Goal: Transaction & Acquisition: Purchase product/service

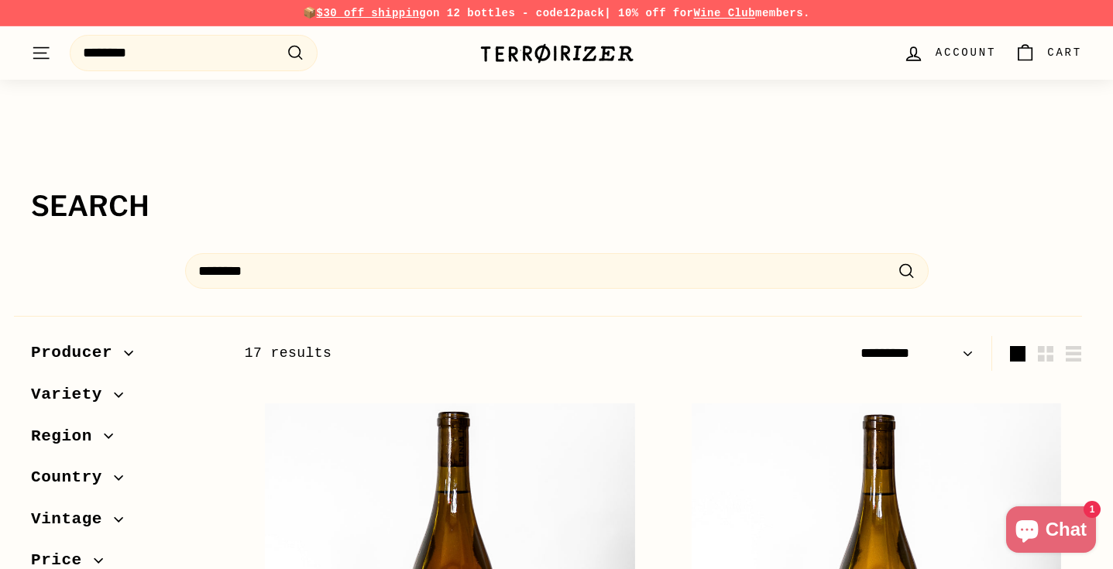
select select "*********"
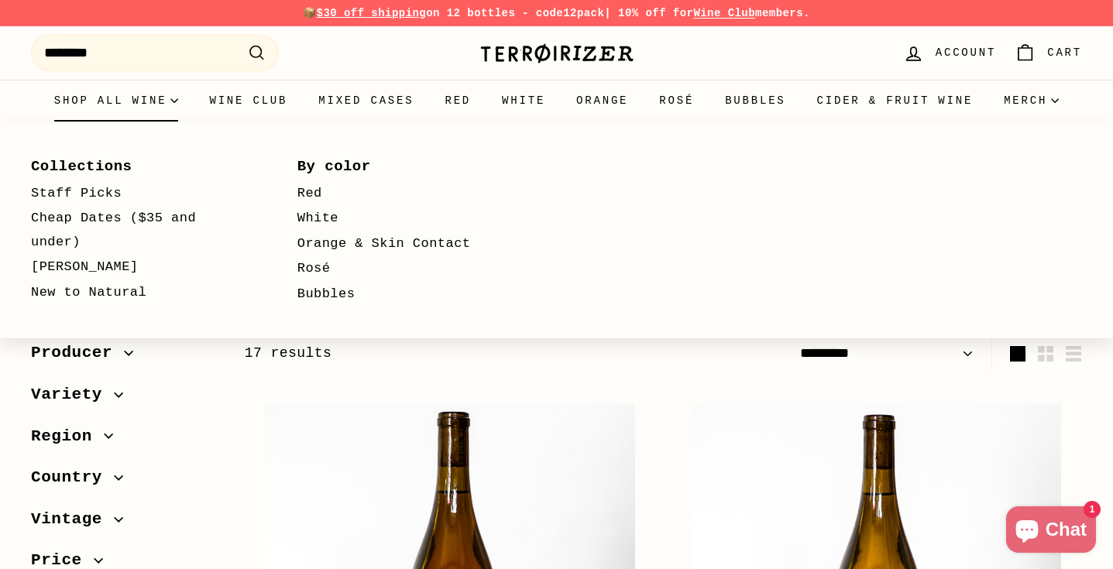
click at [173, 104] on summary "Shop all wine" at bounding box center [117, 101] width 156 height 42
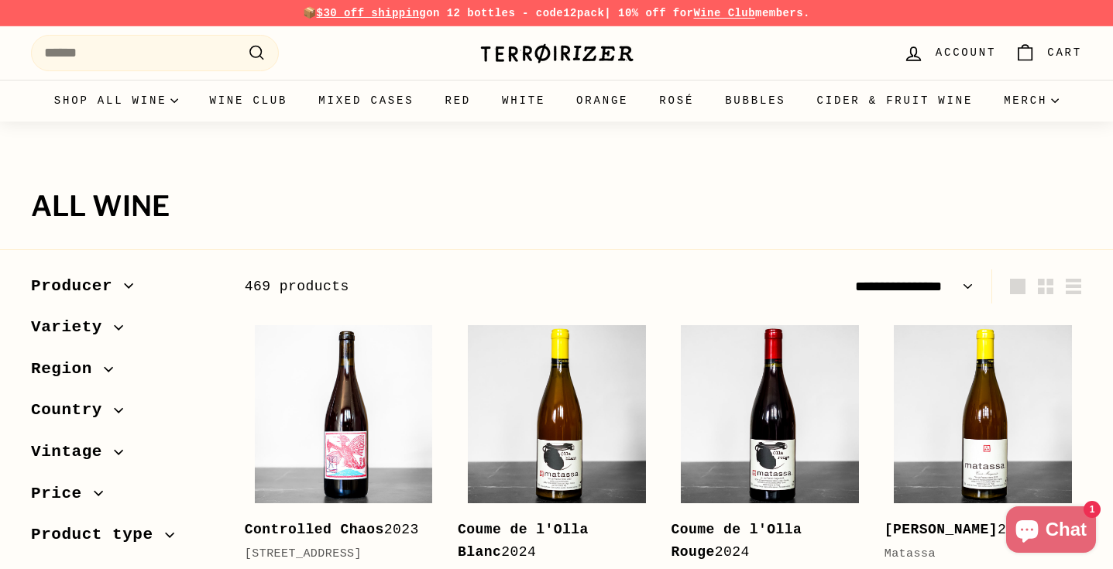
select select "**********"
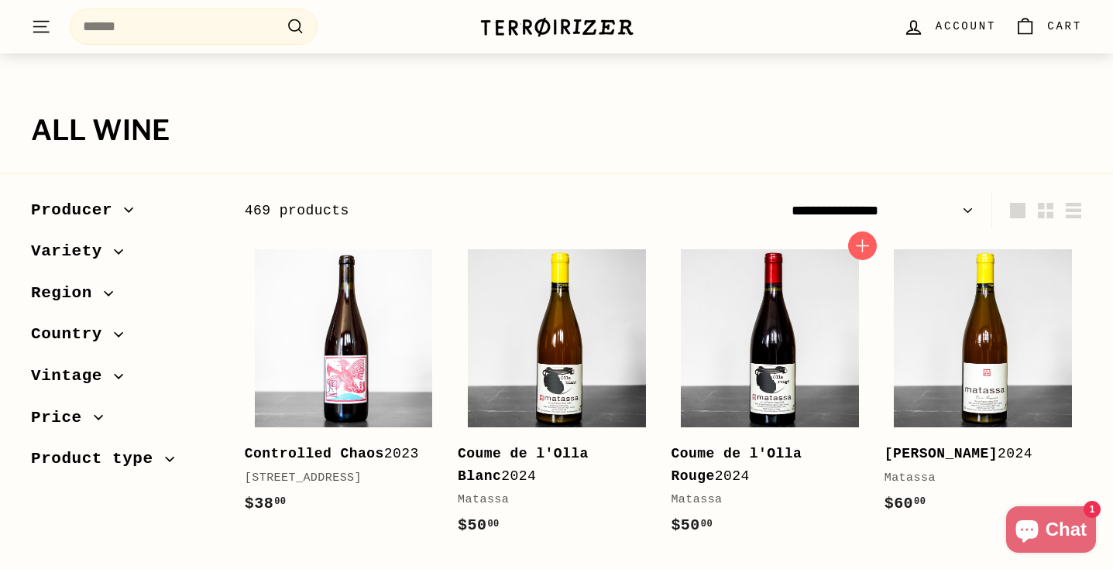
scroll to position [79, 0]
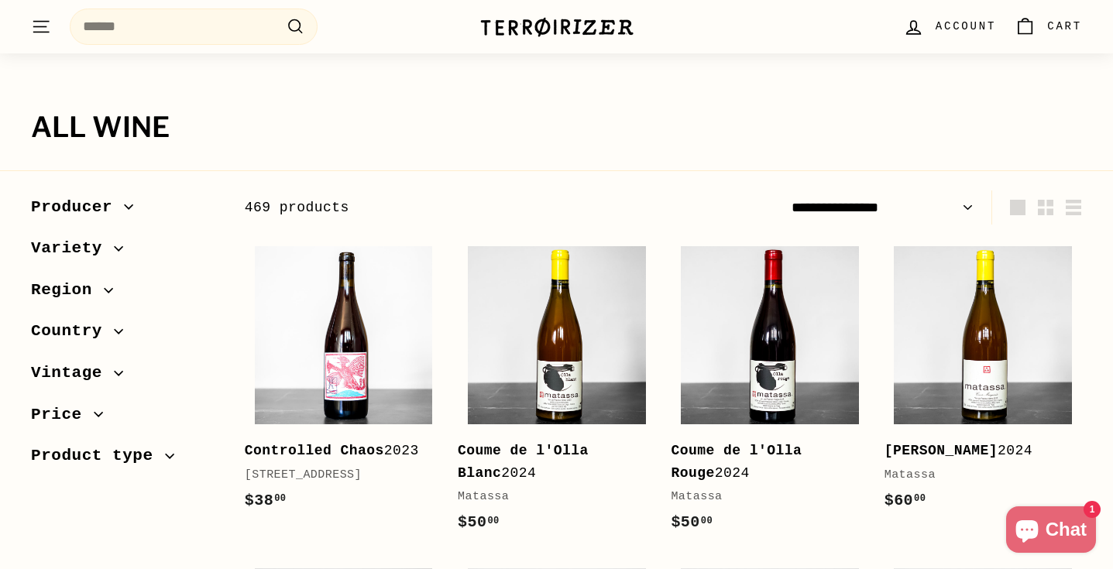
click at [50, 26] on icon ". . ." at bounding box center [41, 26] width 20 height 21
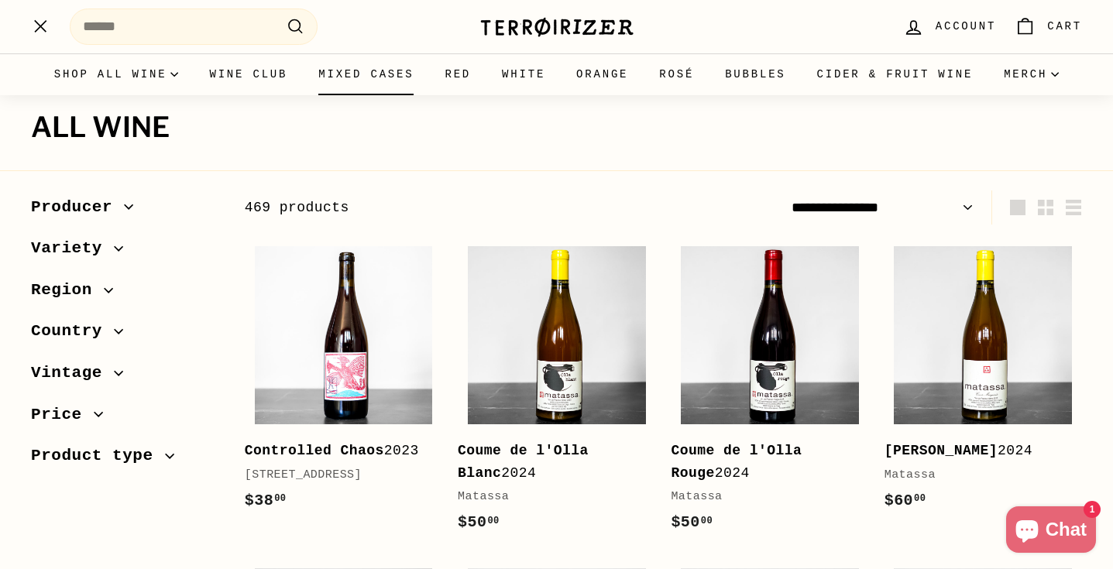
click at [384, 66] on link "Mixed Cases" at bounding box center [366, 74] width 126 height 42
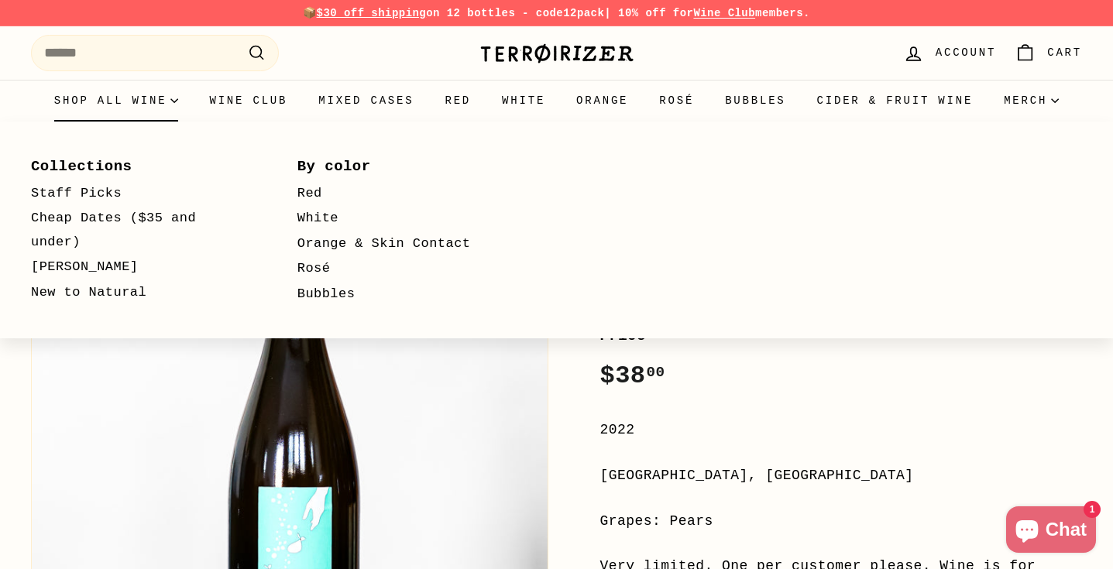
click at [148, 98] on summary "Shop all wine" at bounding box center [117, 101] width 156 height 42
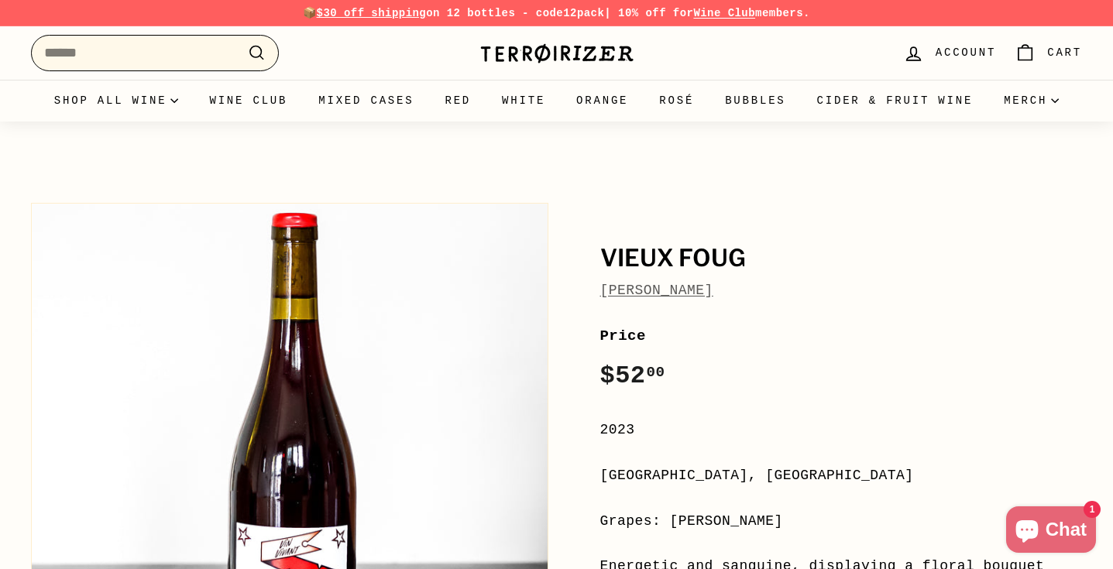
click at [208, 43] on input "Search" at bounding box center [155, 53] width 248 height 36
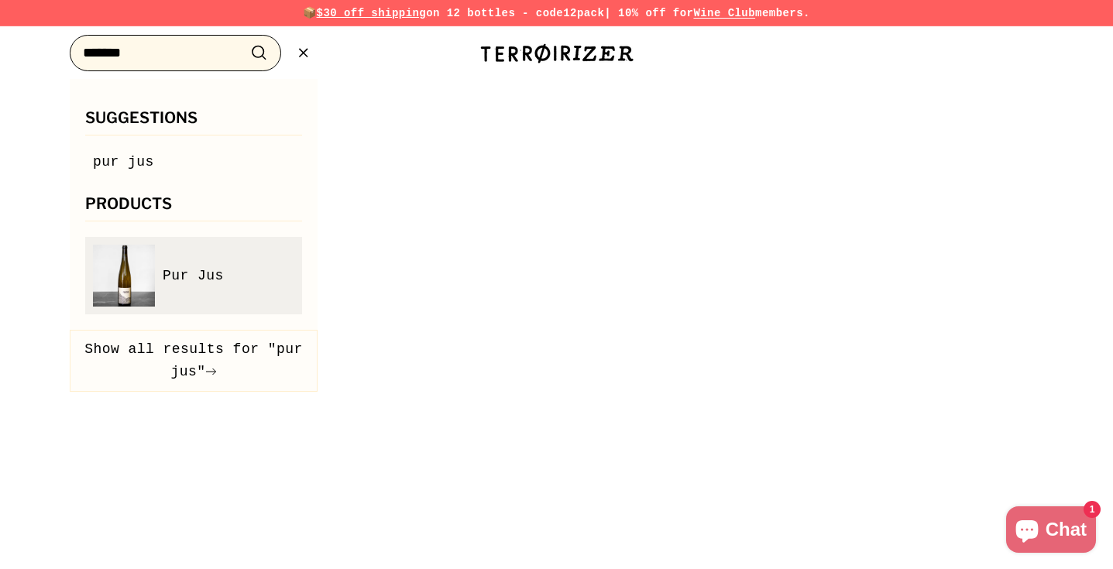
type input "*******"
click at [221, 293] on link "Pur Jus" at bounding box center [193, 276] width 201 height 62
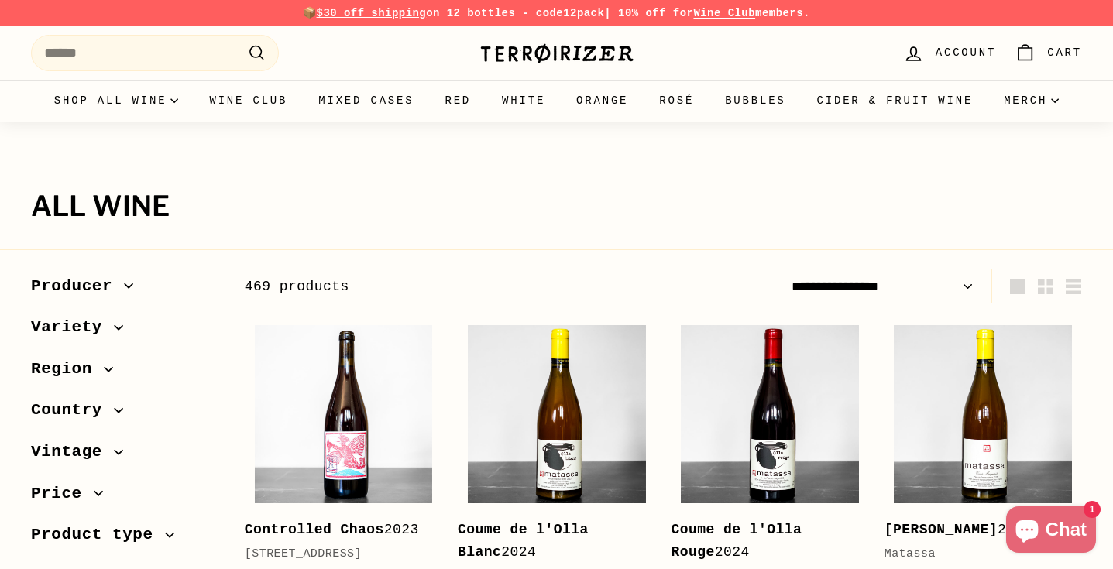
click at [942, 283] on select "**********" at bounding box center [882, 286] width 194 height 35
select select "**********"
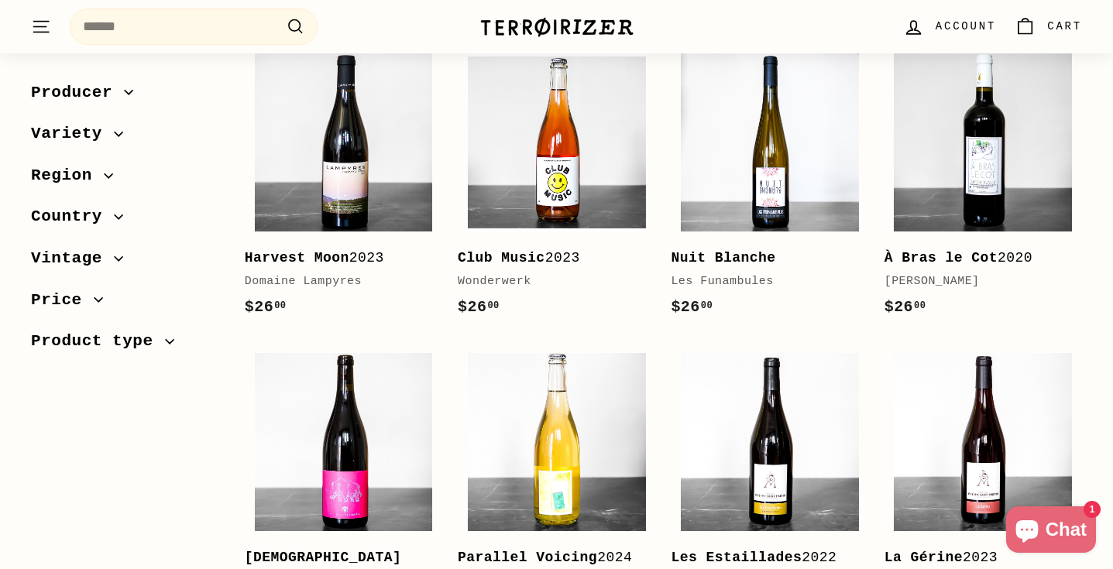
scroll to position [2549, 0]
click at [736, 251] on b "Nuit Blanche" at bounding box center [723, 258] width 105 height 15
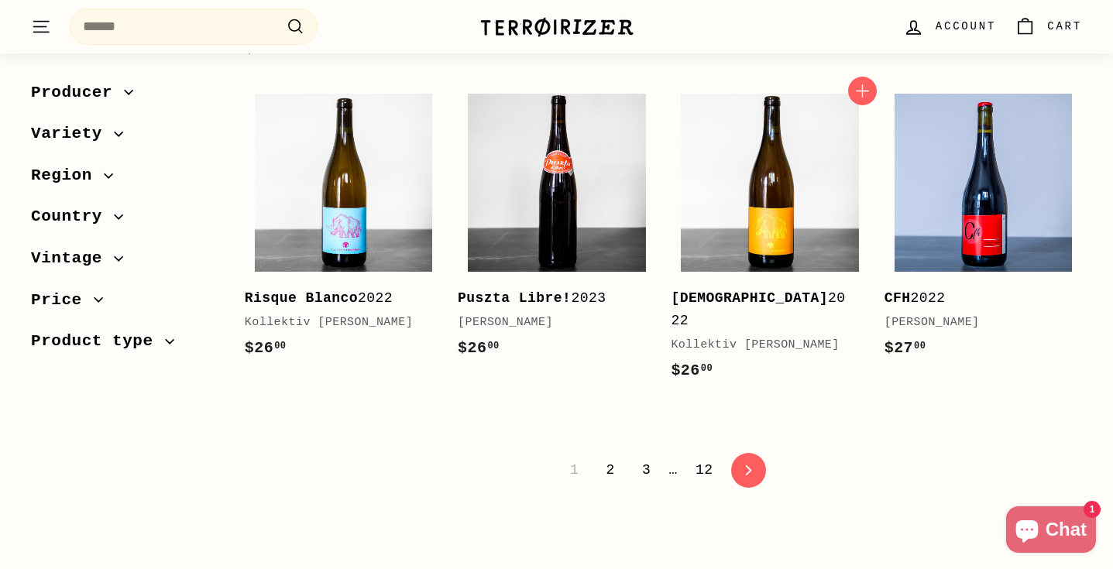
scroll to position [3135, 0]
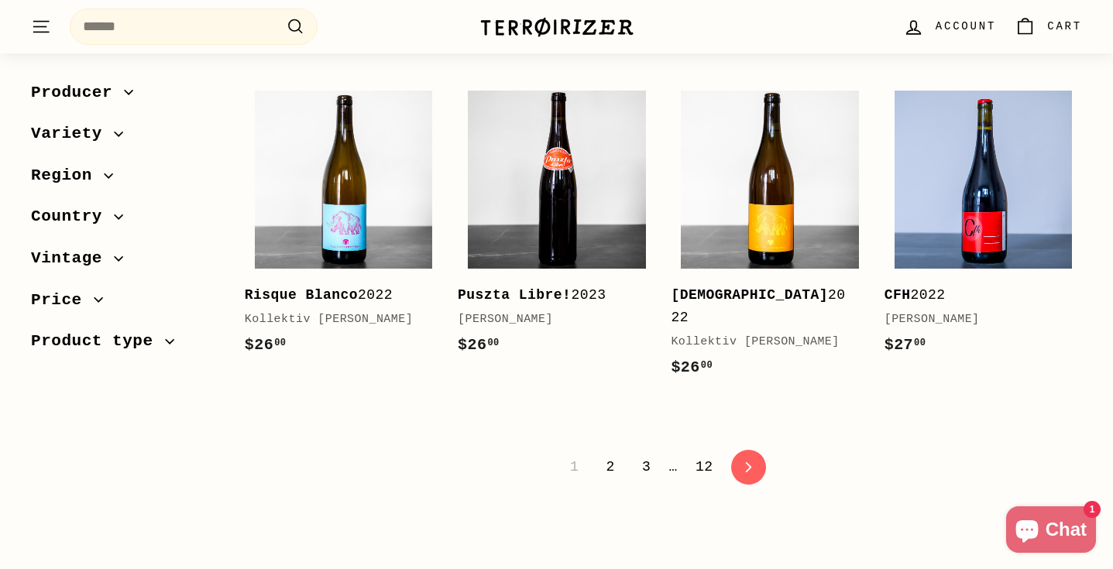
click at [614, 454] on link "2" at bounding box center [609, 467] width 27 height 26
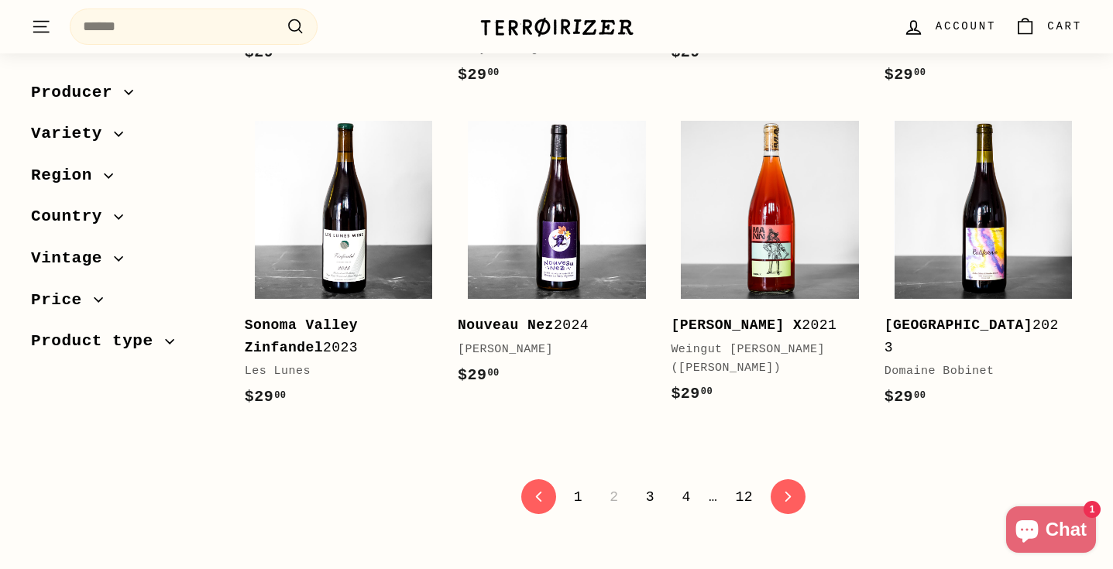
scroll to position [3039, 0]
click at [650, 483] on link "3" at bounding box center [650, 496] width 27 height 26
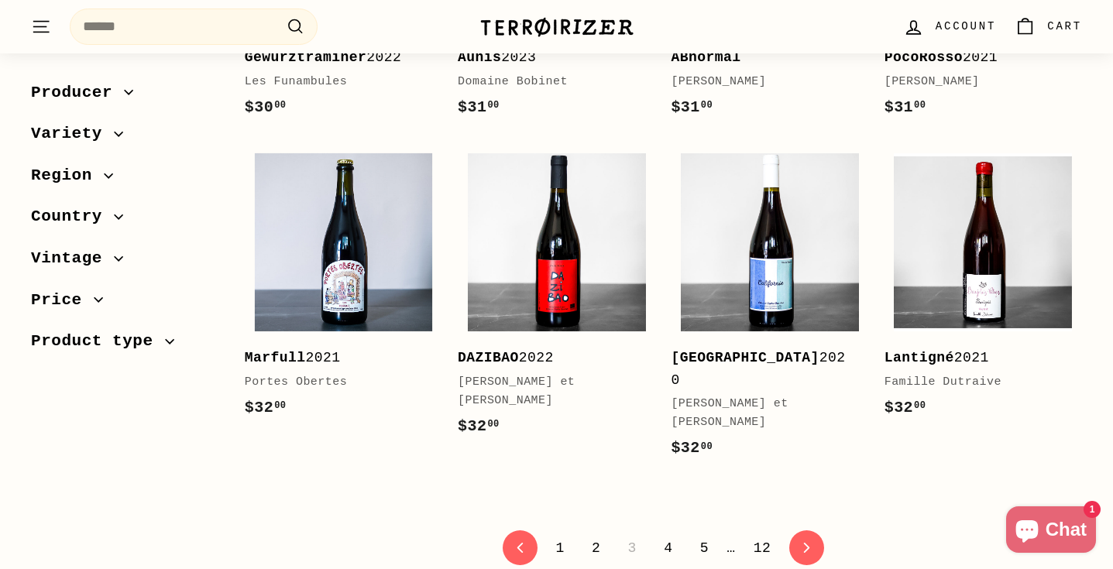
scroll to position [3053, 0]
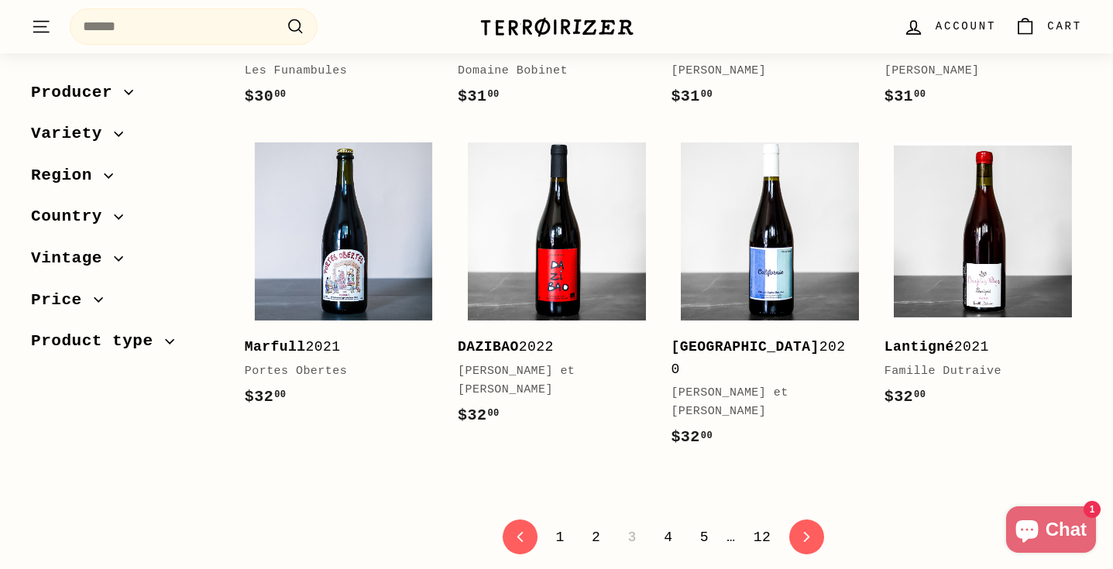
click at [665, 524] on link "4" at bounding box center [667, 537] width 27 height 26
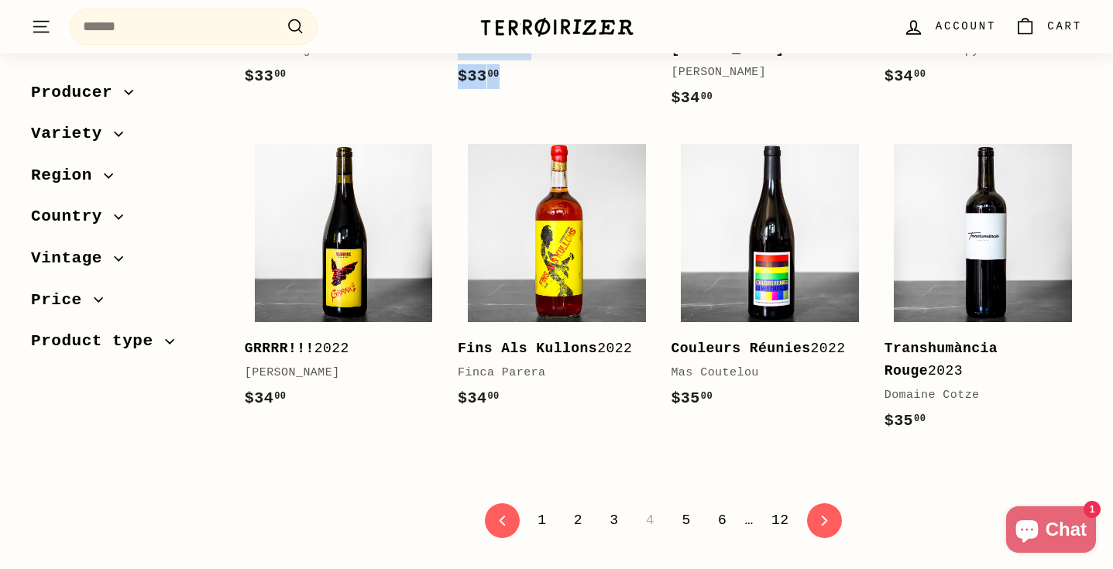
scroll to position [3002, 0]
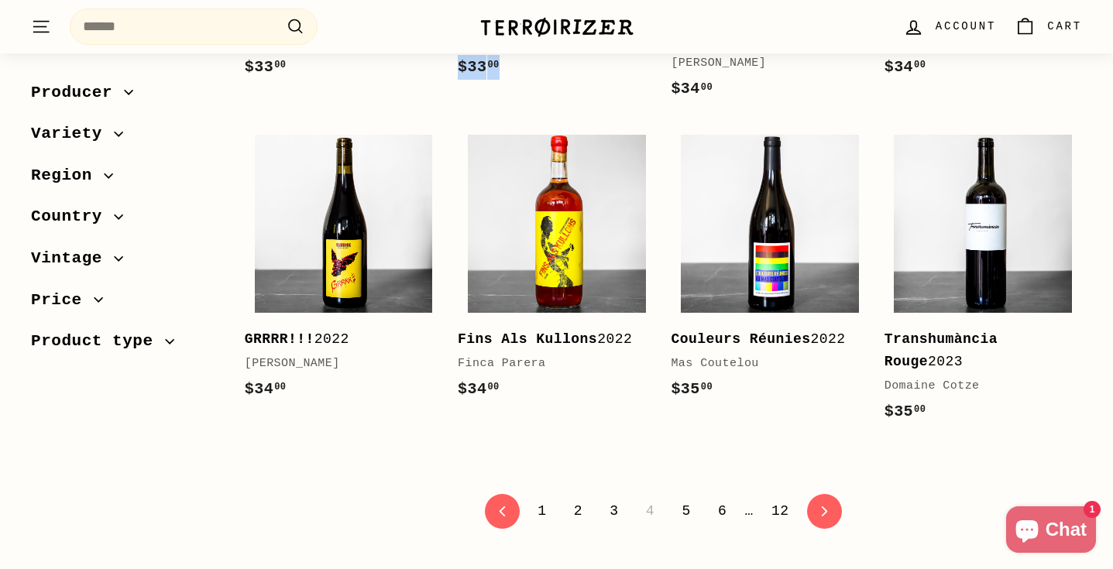
click at [685, 498] on link "5" at bounding box center [685, 511] width 27 height 26
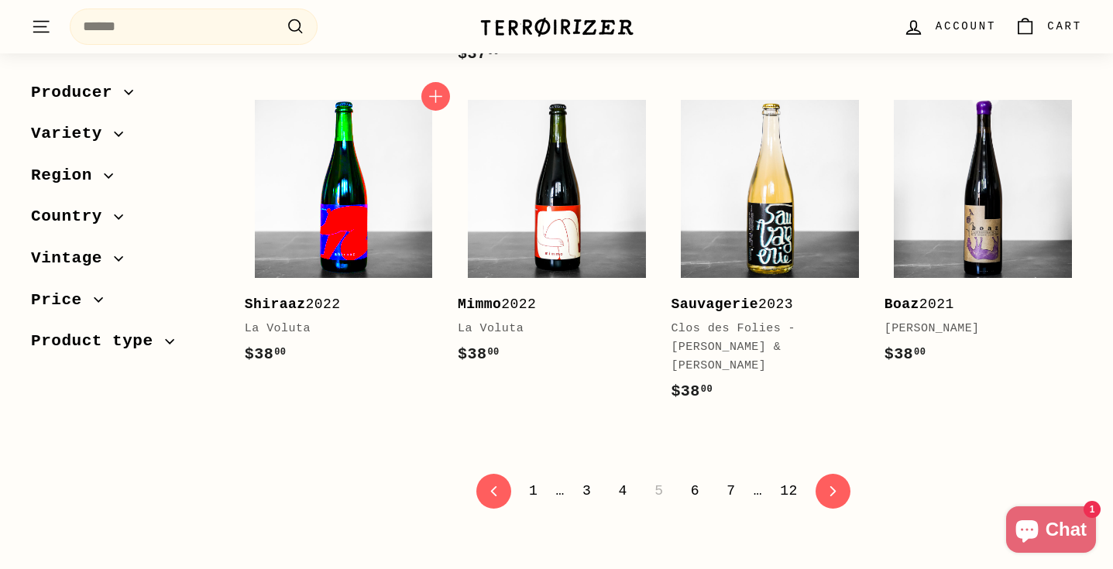
scroll to position [3119, 0]
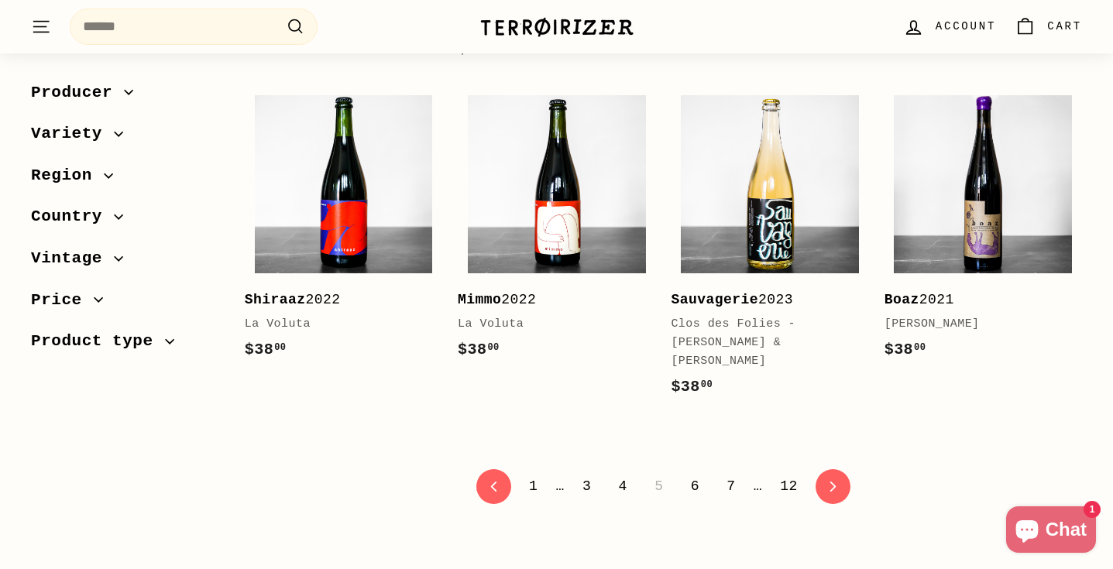
click at [692, 473] on link "6" at bounding box center [694, 486] width 27 height 26
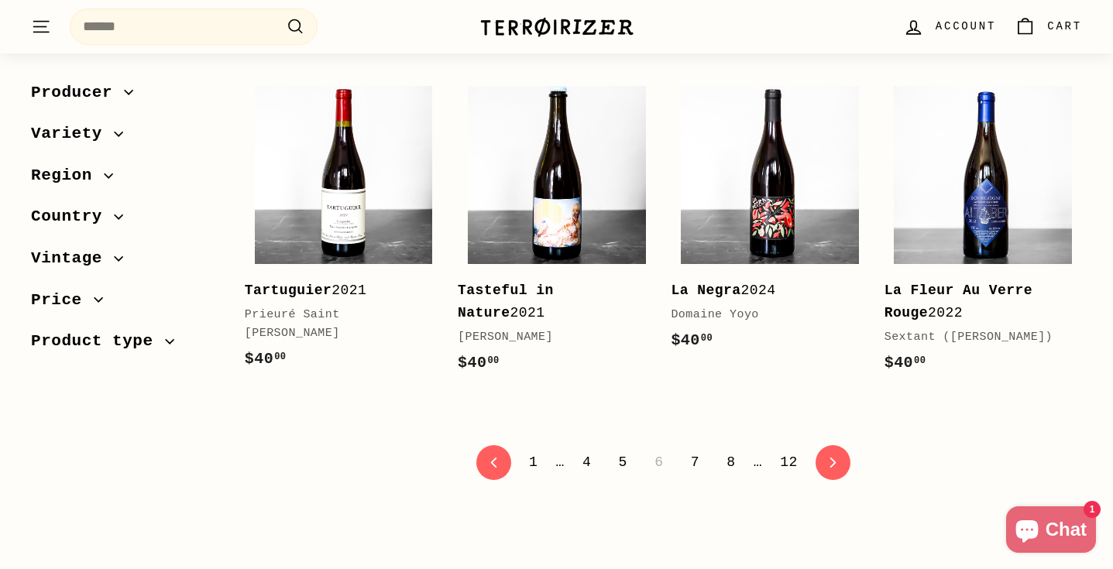
scroll to position [3138, 0]
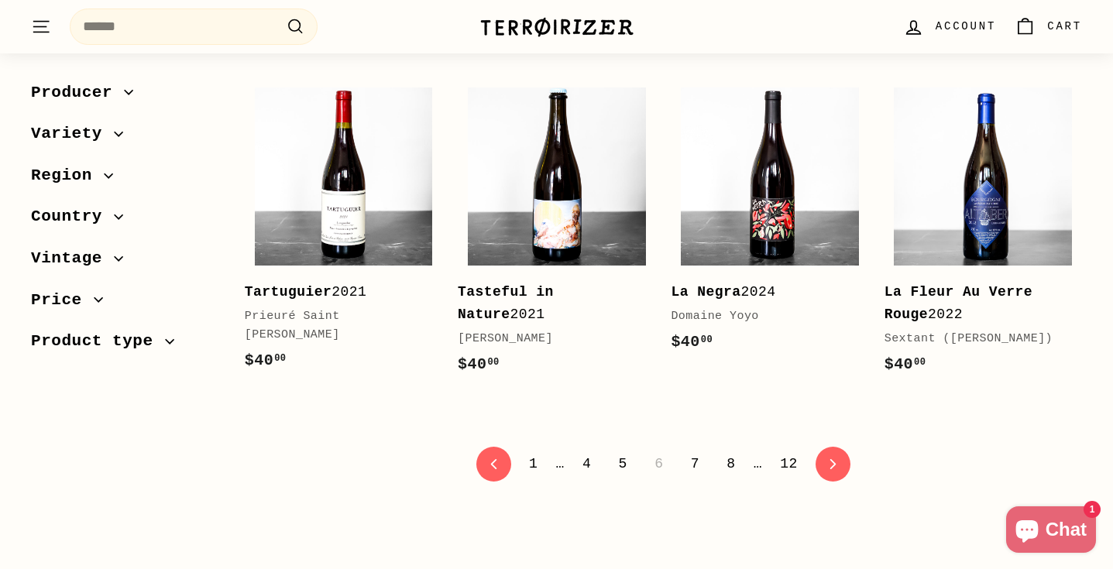
click at [692, 451] on link "7" at bounding box center [694, 464] width 27 height 26
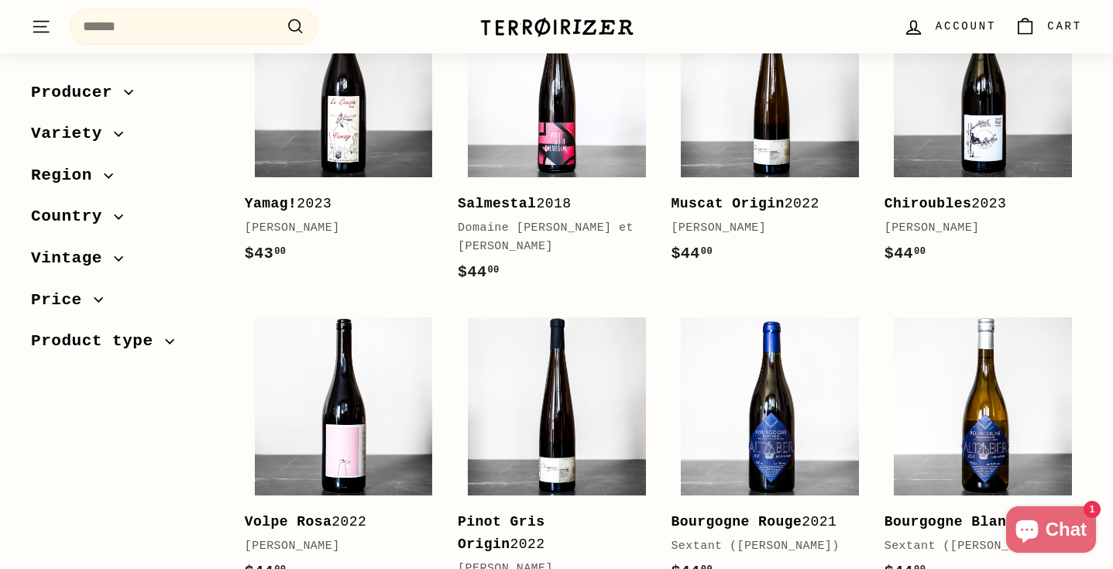
scroll to position [2622, 0]
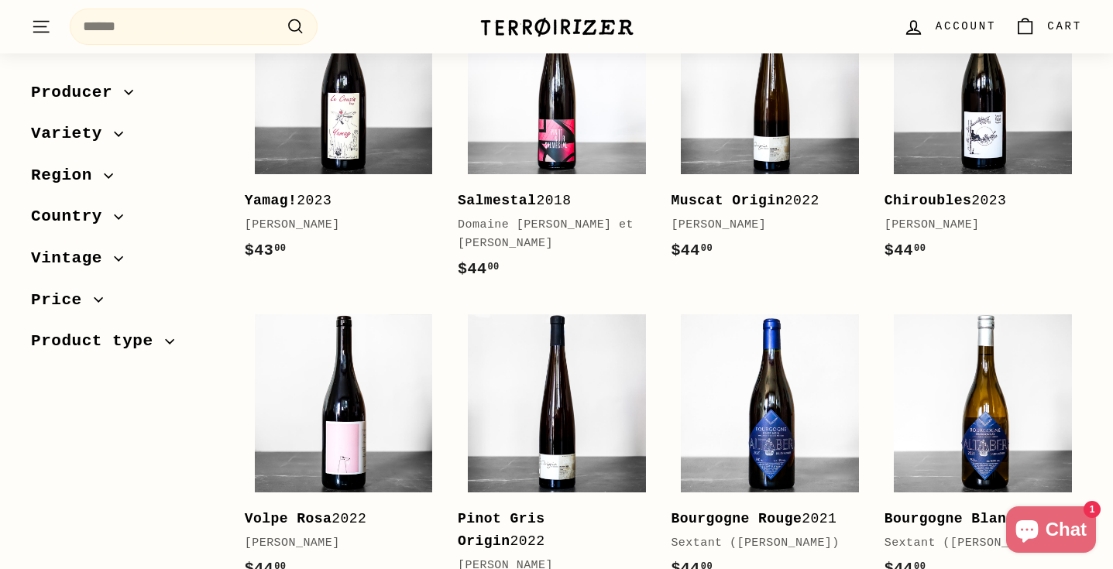
click at [777, 193] on b "Muscat Origin" at bounding box center [727, 200] width 113 height 15
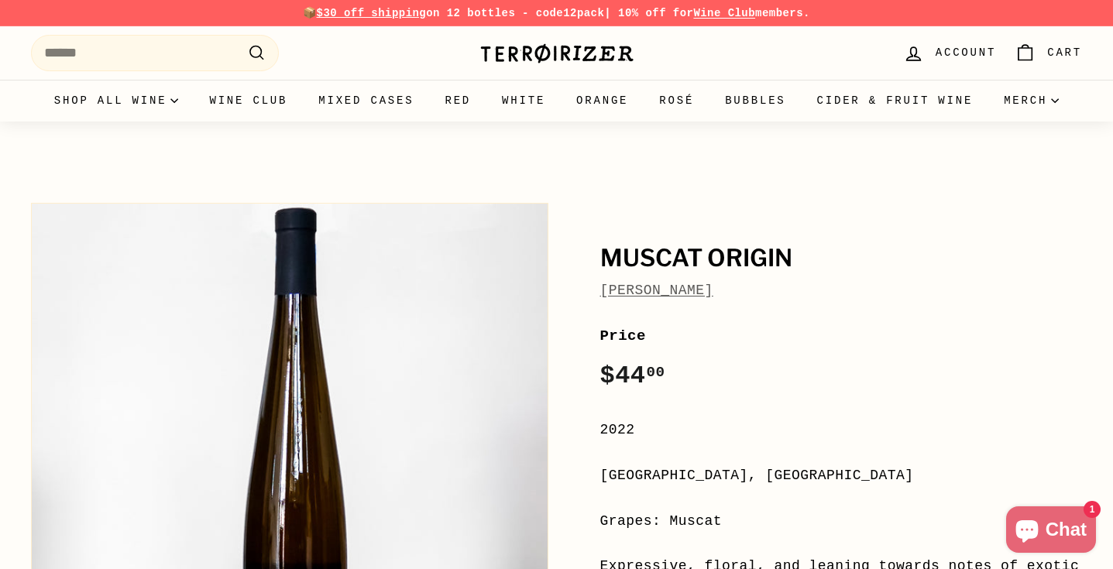
click at [630, 290] on link "[PERSON_NAME]" at bounding box center [656, 290] width 113 height 15
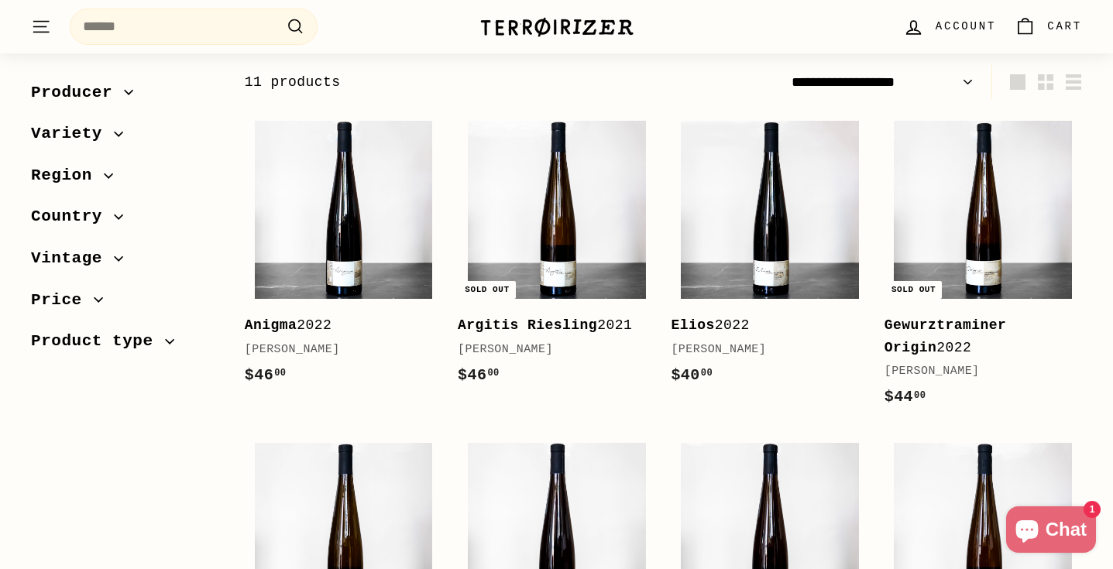
scroll to position [207, 0]
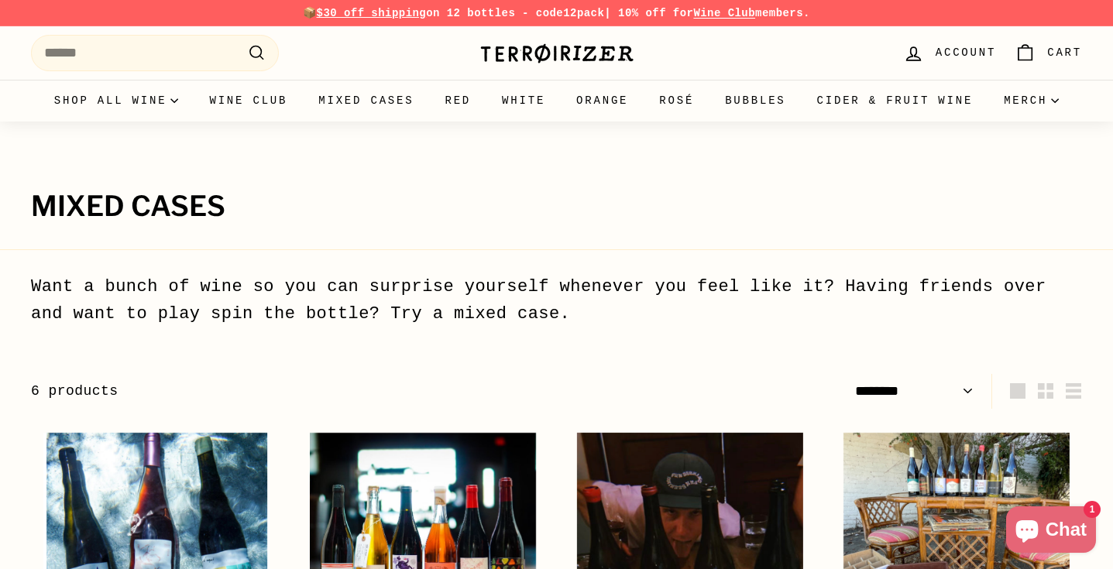
select select "******"
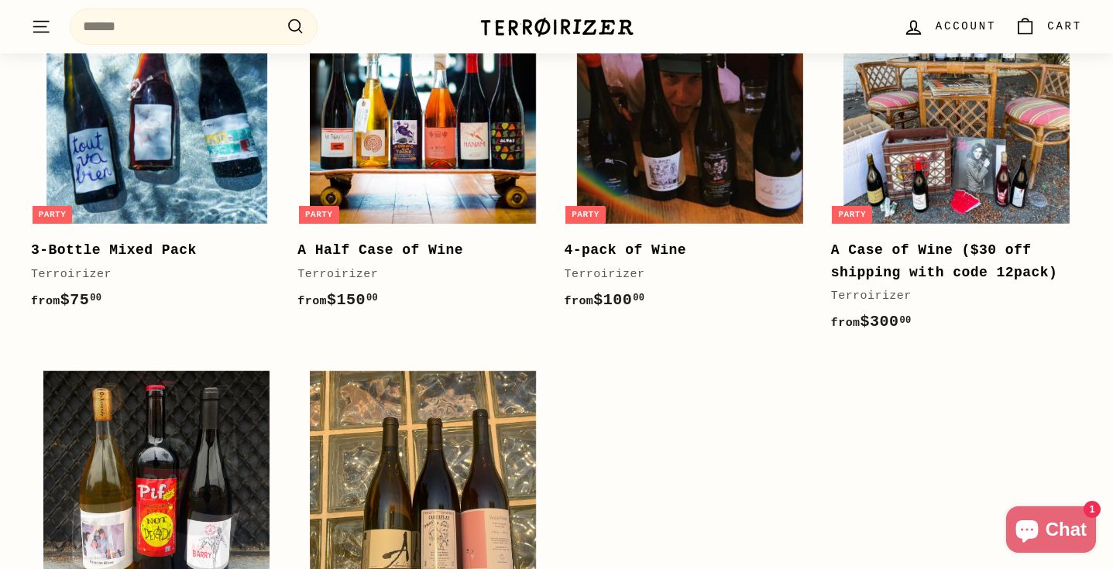
scroll to position [437, 0]
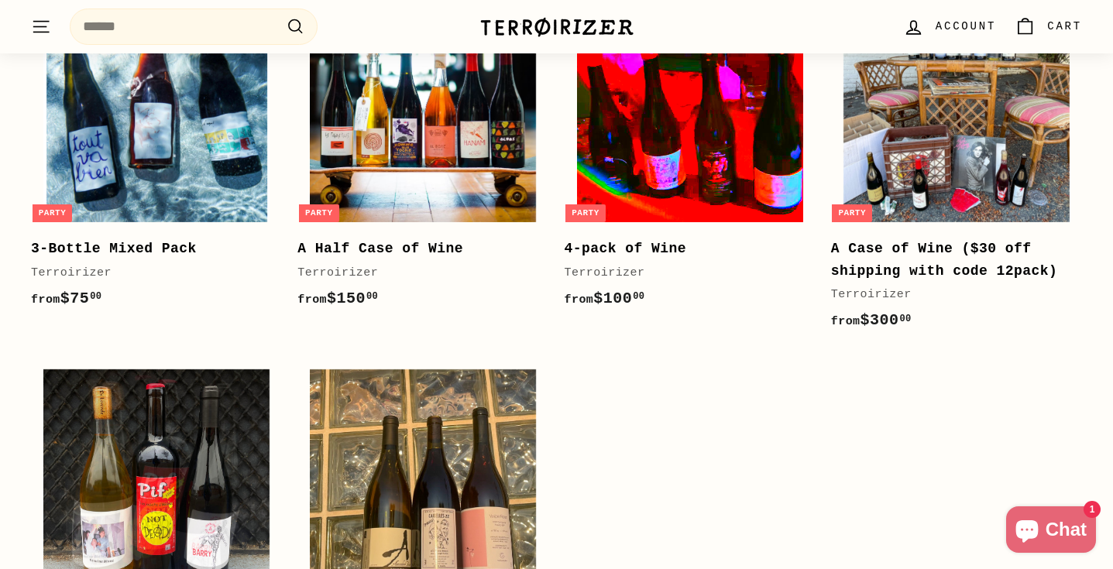
click at [692, 168] on img at bounding box center [690, 109] width 226 height 226
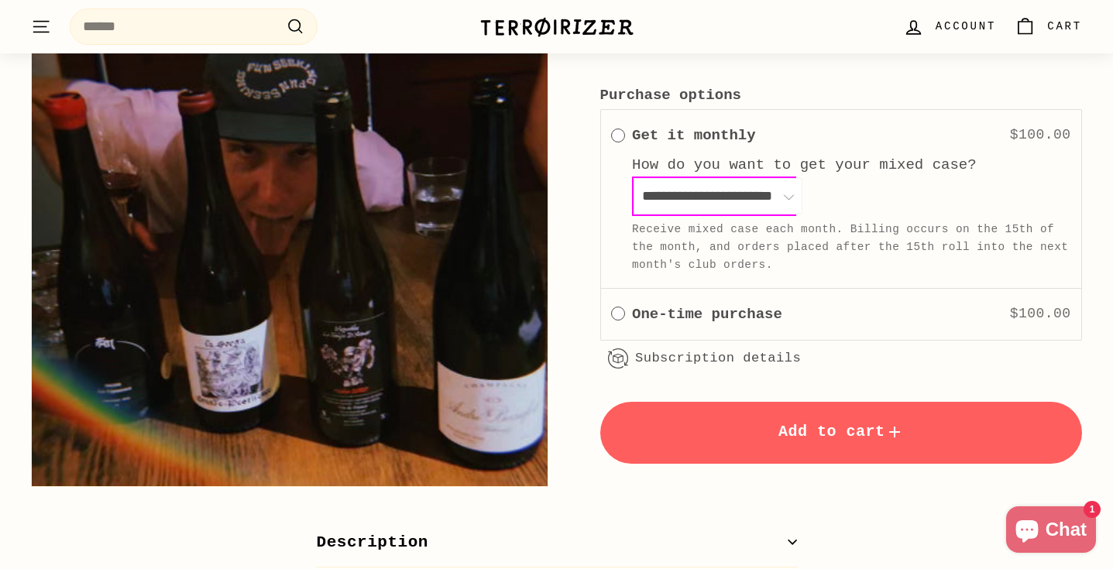
scroll to position [767, 0]
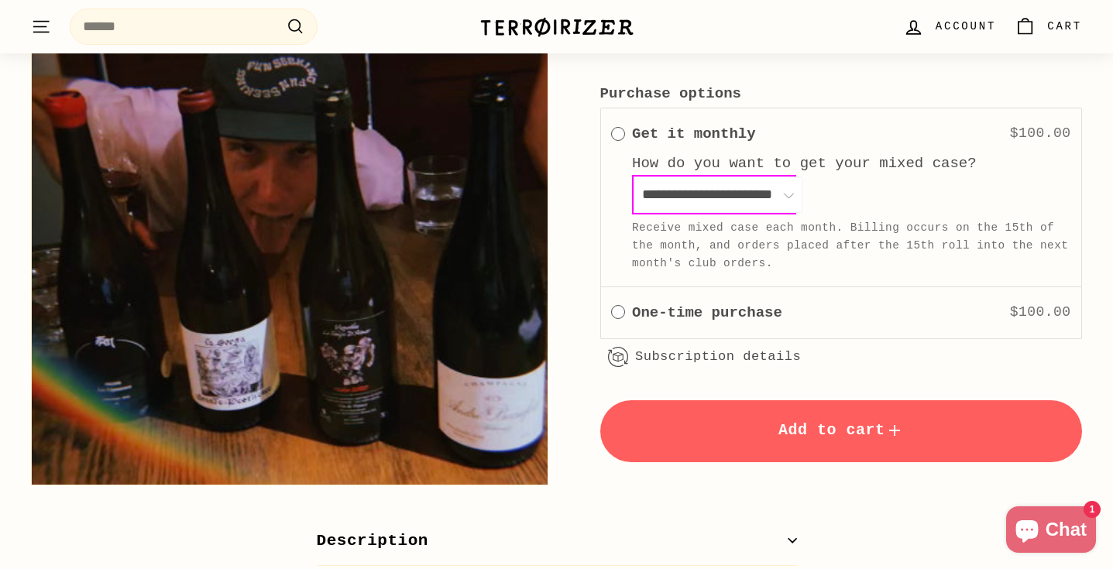
click at [640, 314] on label "One-time purchase" at bounding box center [707, 312] width 150 height 23
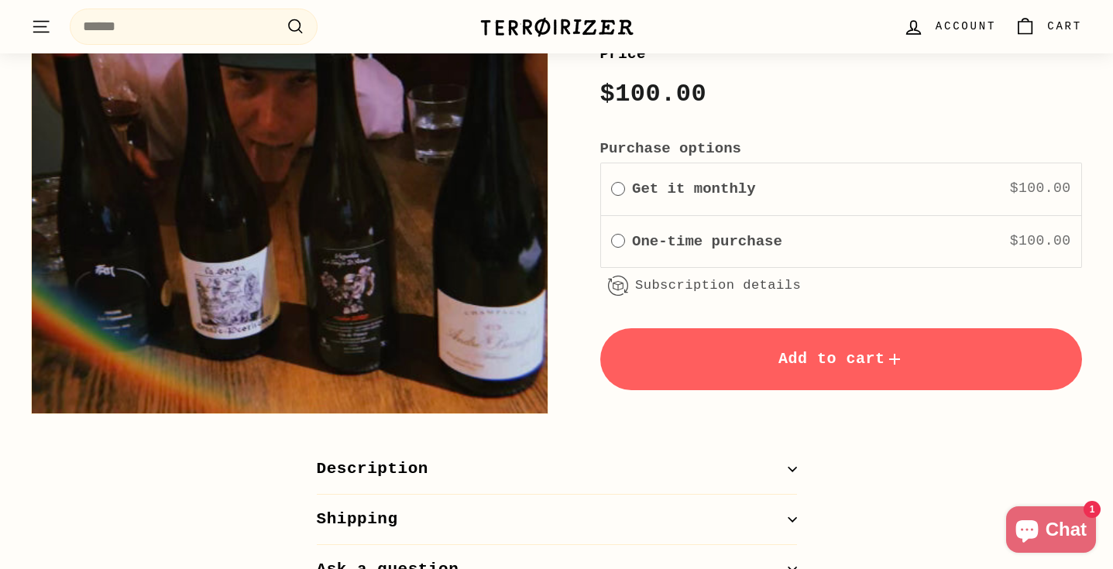
scroll to position [715, 0]
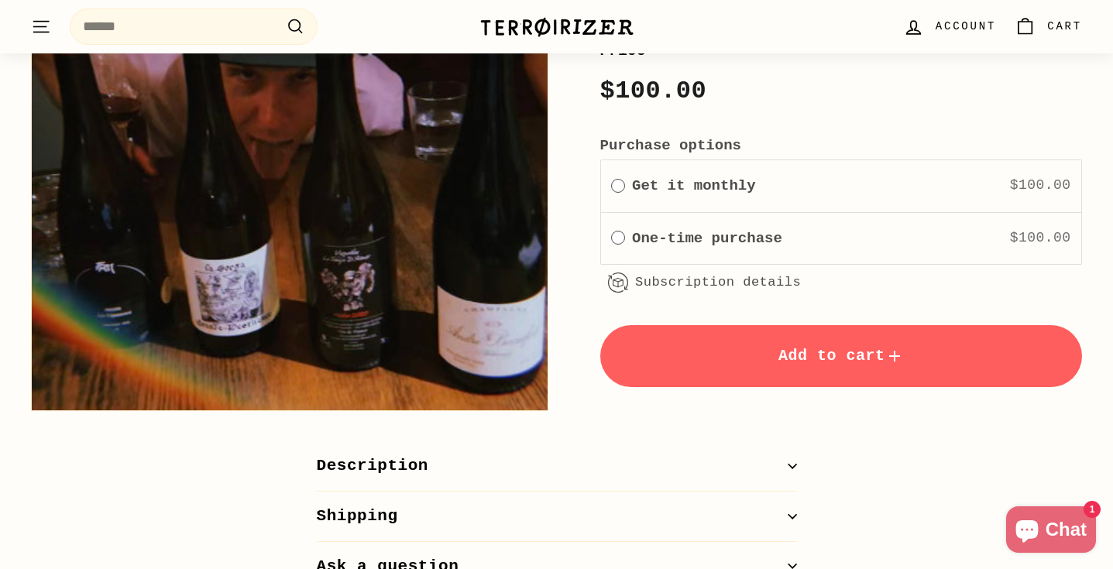
click at [0, 0] on div "How subscriptions work You can modify or cancel your subscriptions anytime. The…" at bounding box center [0, 0] width 0 height 0
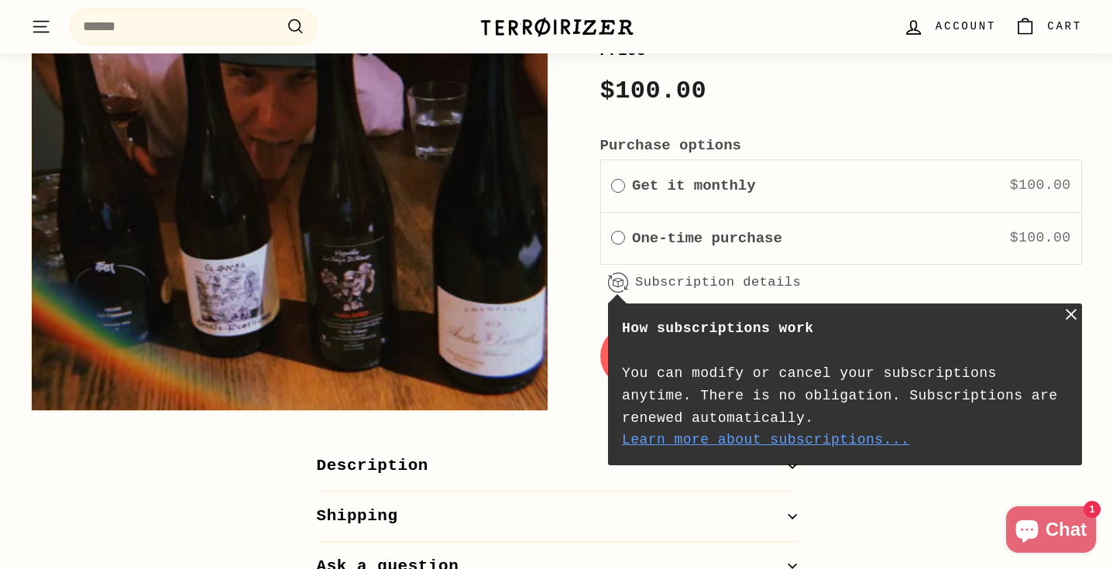
click at [743, 354] on button "Add to cart" at bounding box center [841, 356] width 482 height 62
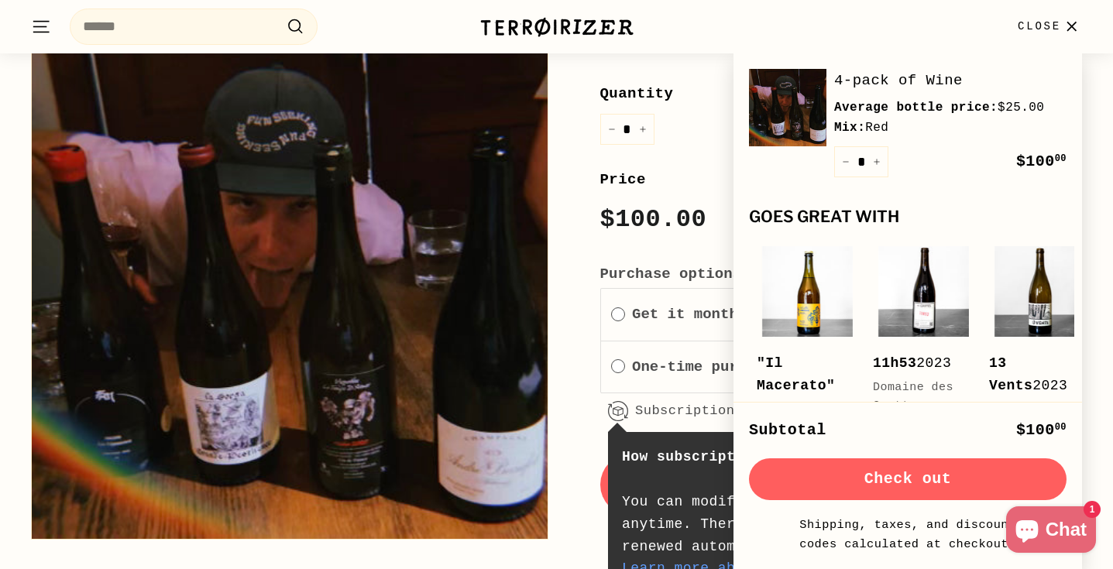
scroll to position [577, 0]
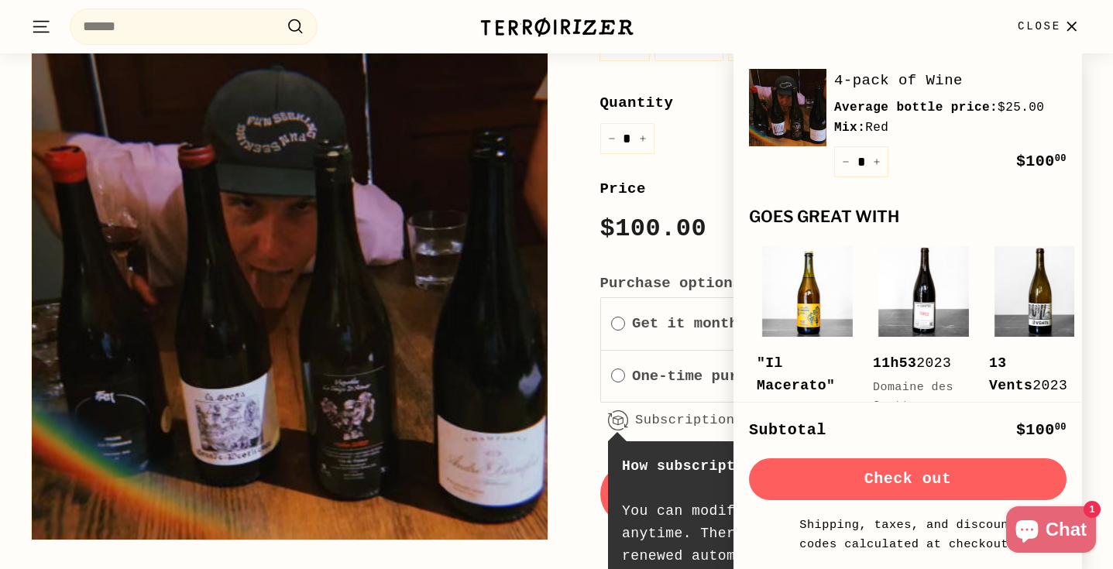
click at [922, 475] on button "Check out" at bounding box center [908, 479] width 318 height 42
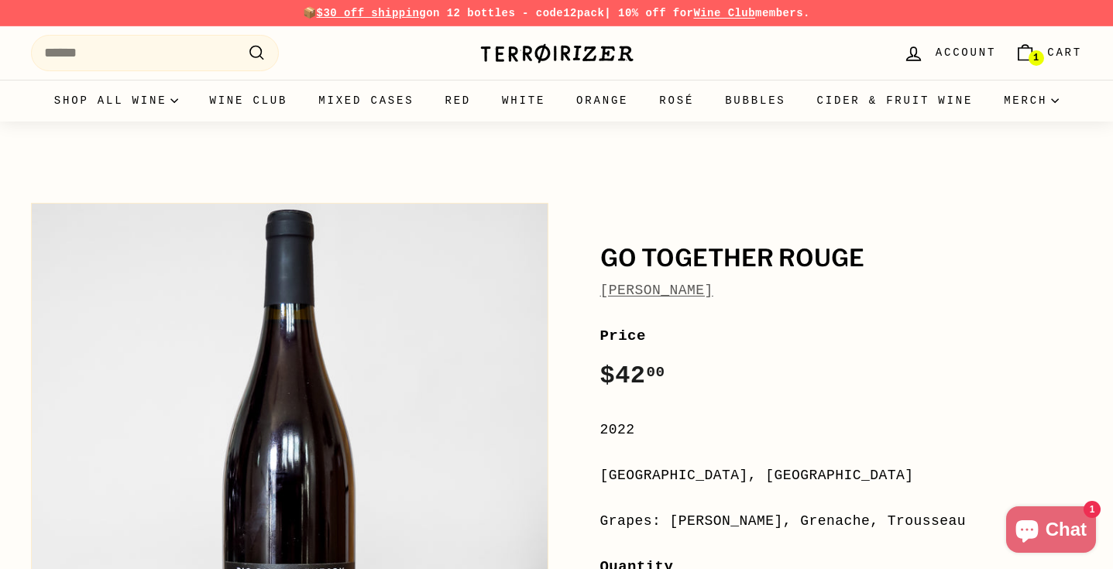
click at [1066, 55] on span "Cart" at bounding box center [1064, 52] width 35 height 17
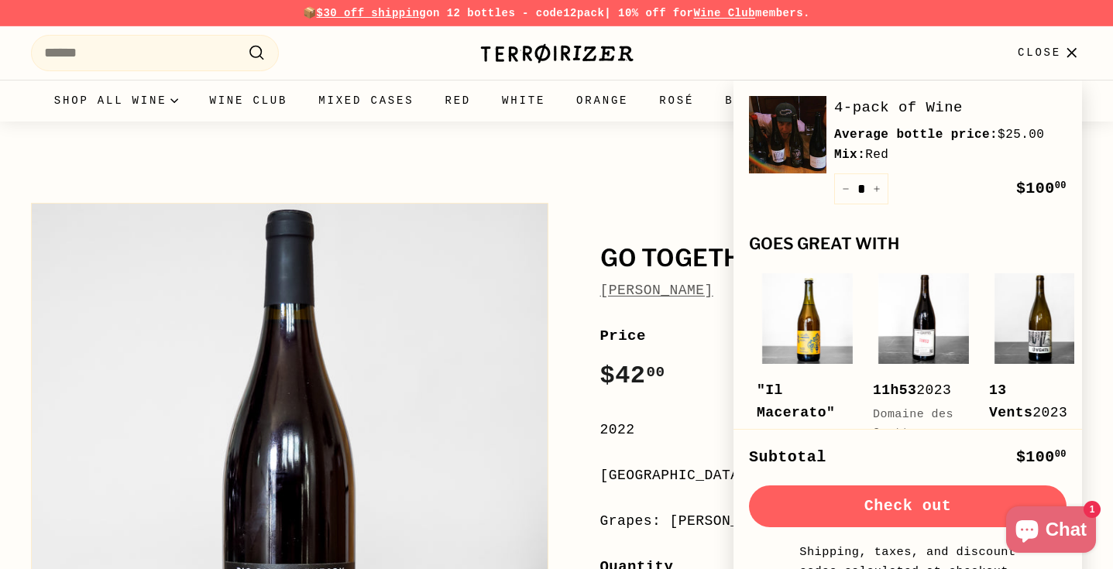
click at [874, 507] on button "Check out" at bounding box center [908, 507] width 318 height 42
click at [877, 190] on icon "Increase item quantity by one" at bounding box center [877, 189] width 8 height 8
type input "*"
click at [877, 190] on icon "Increase item quantity by one" at bounding box center [877, 189] width 8 height 8
type input "*"
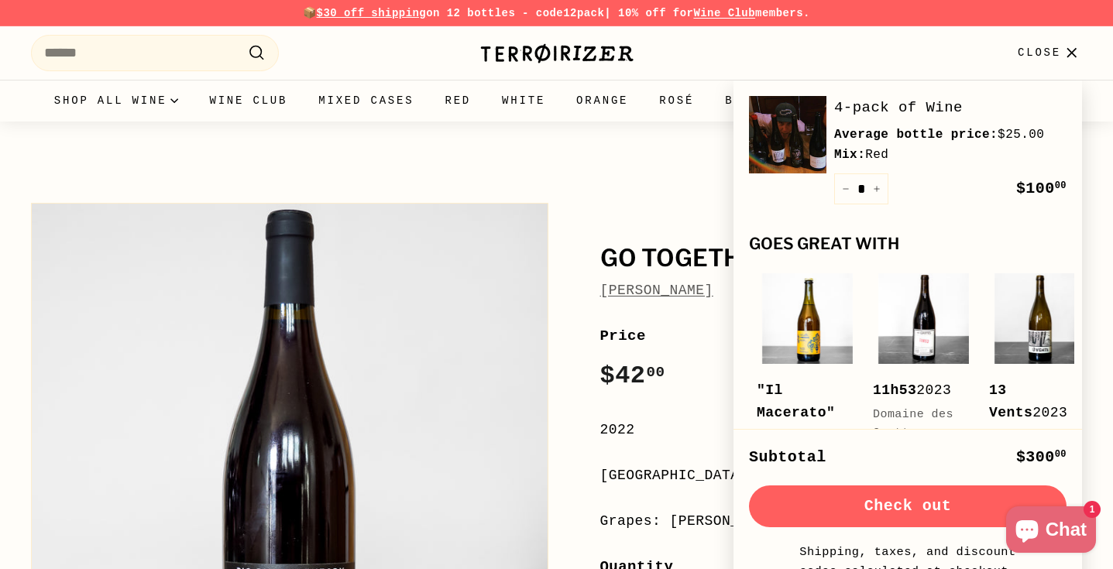
click at [887, 516] on button "Check out" at bounding box center [908, 507] width 318 height 42
